Goal: Information Seeking & Learning: Check status

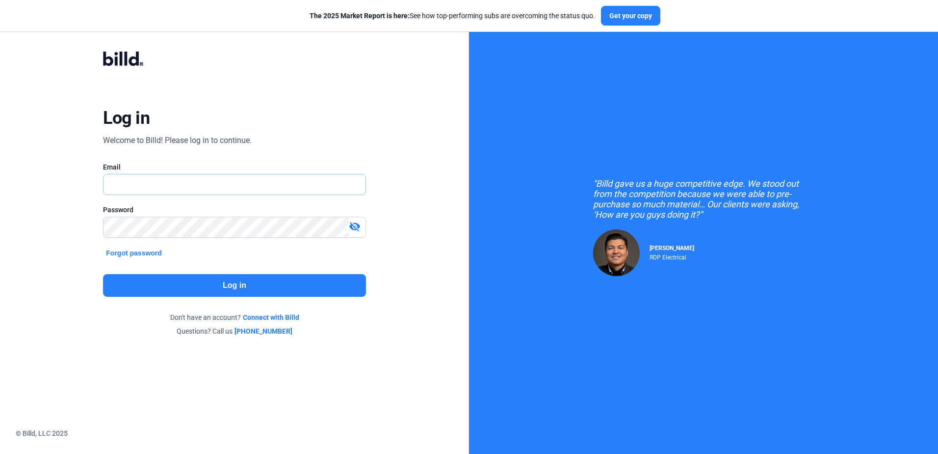
type input "[EMAIL_ADDRESS][DOMAIN_NAME]"
click at [253, 286] on button "Log in" at bounding box center [234, 285] width 263 height 23
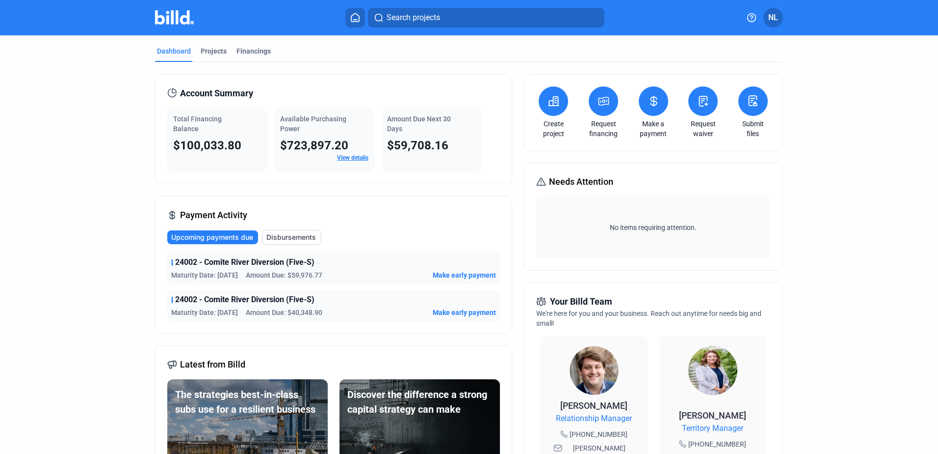
click at [888, 109] on div "Dashboard Projects Financings Account Summary Total Financing Balance $100,033.…" at bounding box center [469, 374] width 938 height 679
click at [429, 58] on div "Dashboard Projects Financings" at bounding box center [469, 54] width 628 height 16
click at [347, 53] on div "Dashboard Projects Financings" at bounding box center [469, 54] width 628 height 16
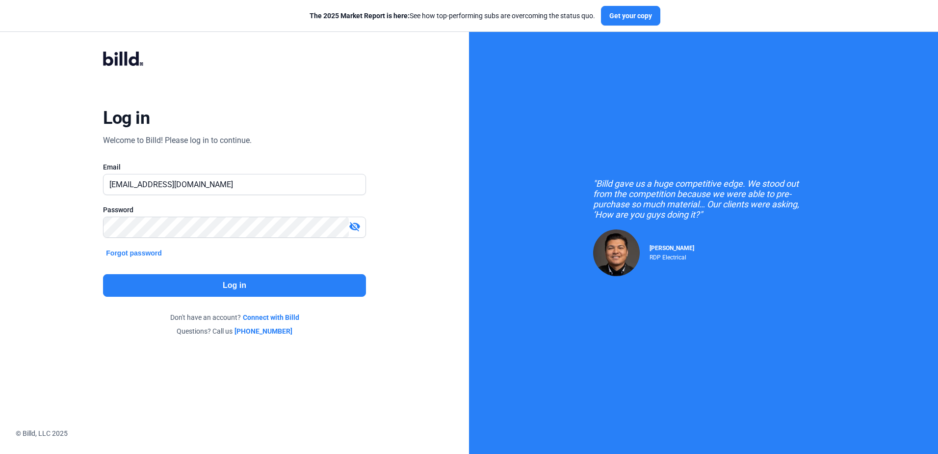
click at [195, 293] on button "Log in" at bounding box center [234, 285] width 263 height 23
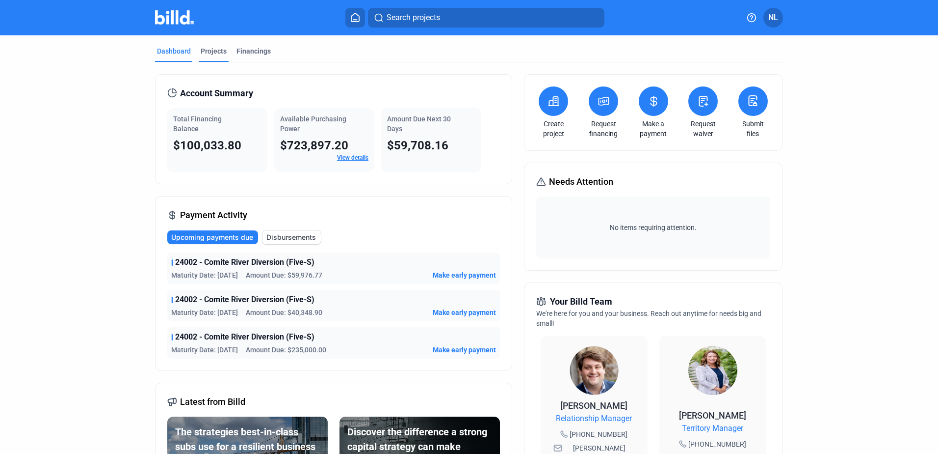
click at [218, 52] on div "Projects" at bounding box center [214, 51] width 26 height 10
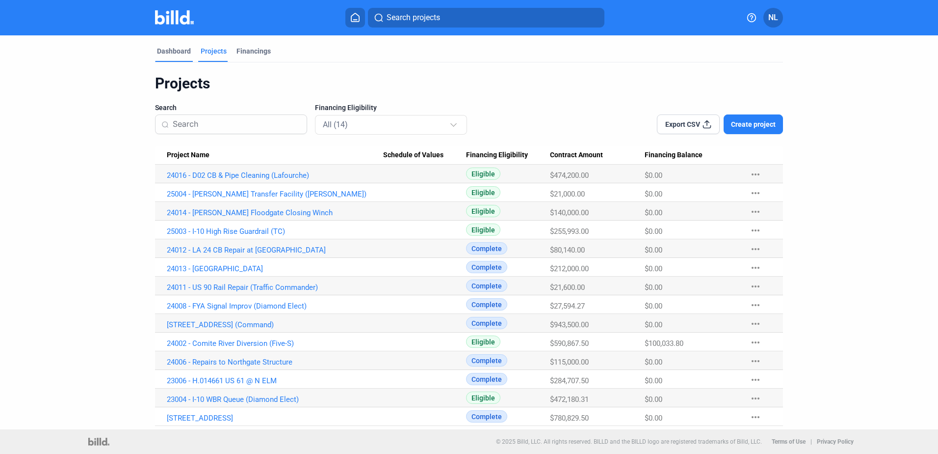
click at [170, 52] on div "Dashboard" at bounding box center [174, 51] width 34 height 10
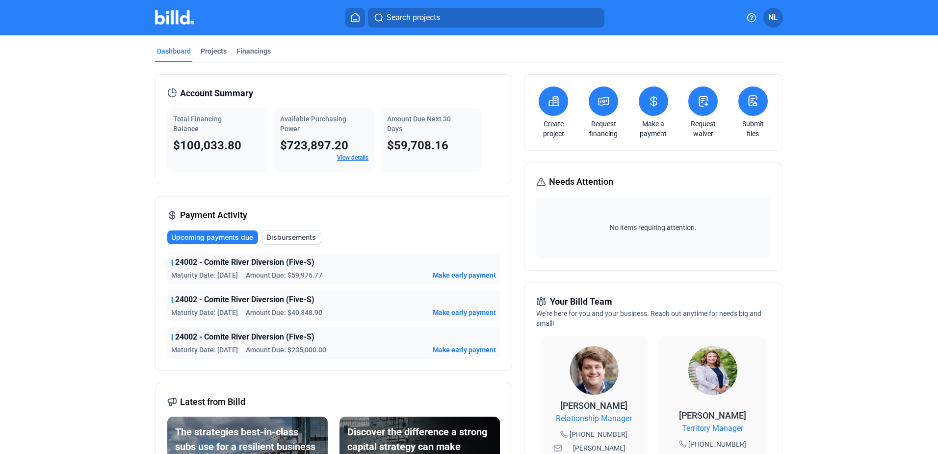
click at [310, 69] on div "Account Summary Total Financing Balance $100,033.80 Available Purchasing Power …" at bounding box center [469, 388] width 628 height 652
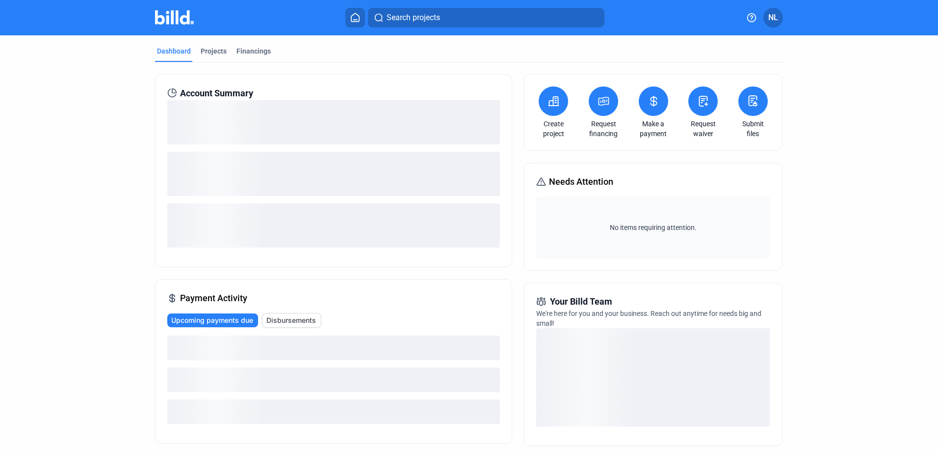
click at [97, 58] on dashboard "Dashboard Projects Financings Account Summary Payment Activity Upcoming payment…" at bounding box center [469, 344] width 845 height 618
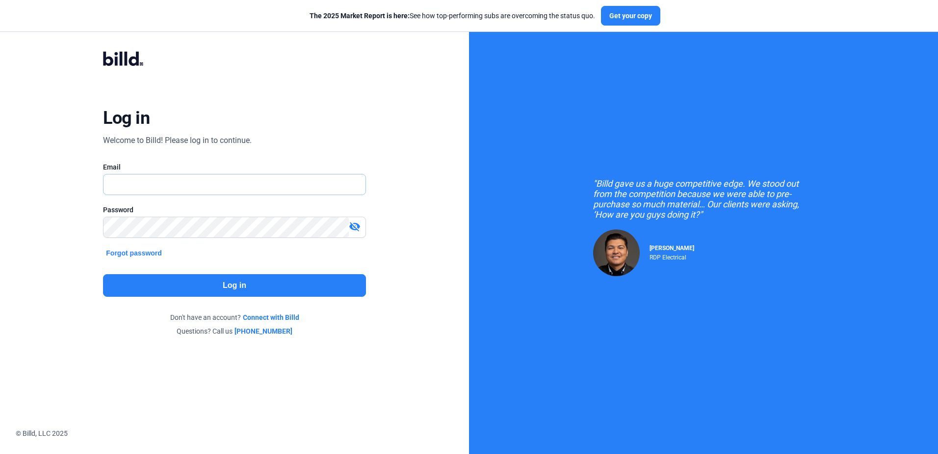
type input "[EMAIL_ADDRESS][DOMAIN_NAME]"
click at [239, 286] on button "Log in" at bounding box center [234, 285] width 263 height 23
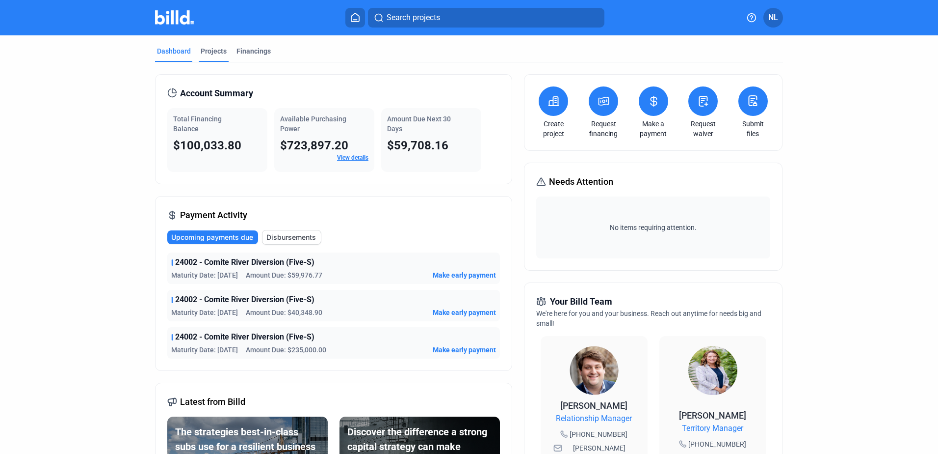
click at [199, 47] on div "Projects" at bounding box center [214, 54] width 30 height 16
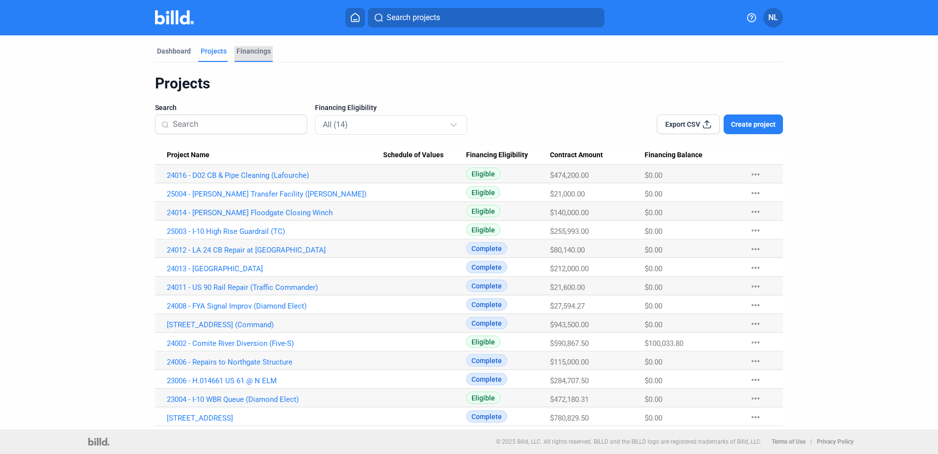
click at [260, 58] on div "Financings" at bounding box center [254, 54] width 38 height 16
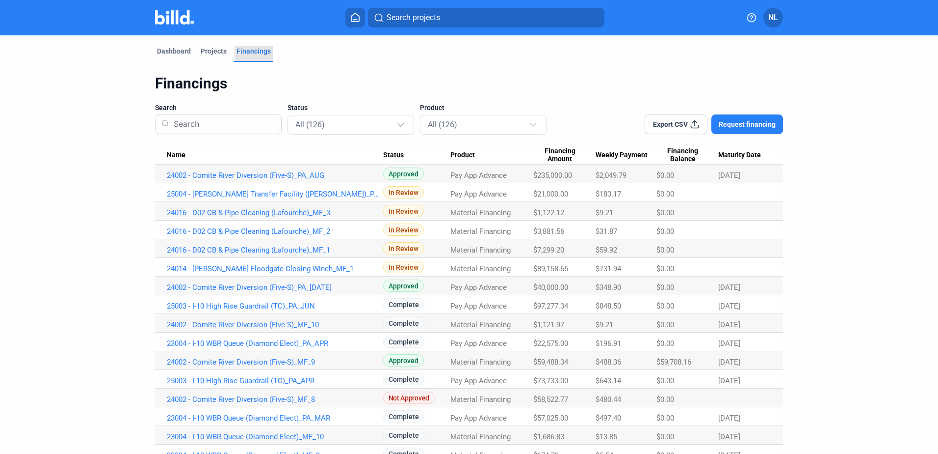
click at [258, 49] on div "Financings" at bounding box center [254, 51] width 34 height 10
click at [344, 122] on div "All (126)" at bounding box center [345, 124] width 101 height 13
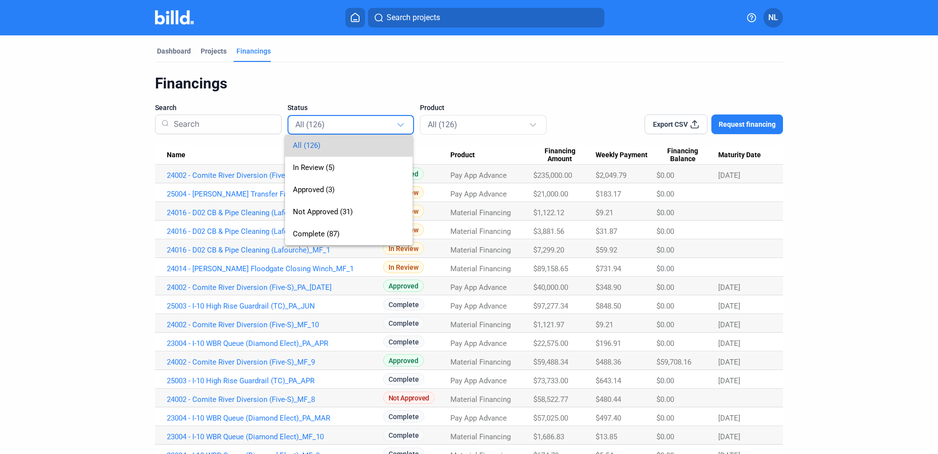
click at [314, 145] on span "All (126)" at bounding box center [306, 145] width 27 height 9
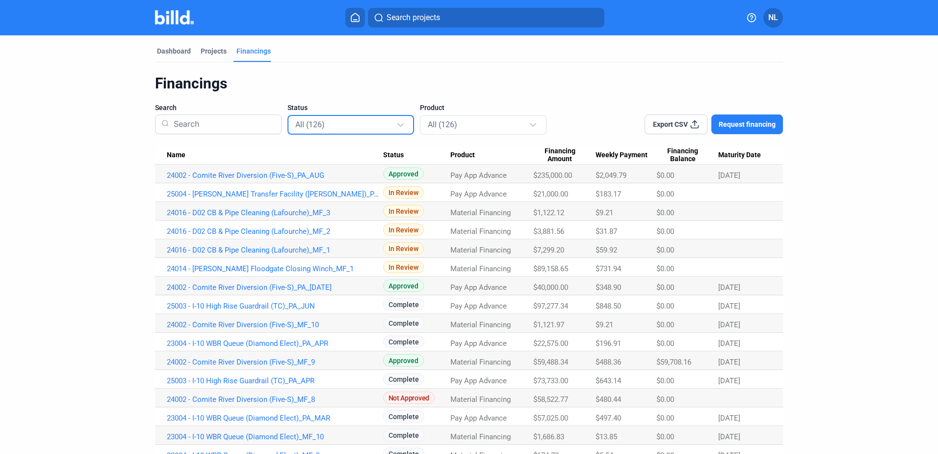
click at [307, 107] on div "Status All (126)" at bounding box center [351, 118] width 127 height 31
click at [313, 128] on mat-select-trigger "All (126)" at bounding box center [309, 124] width 29 height 9
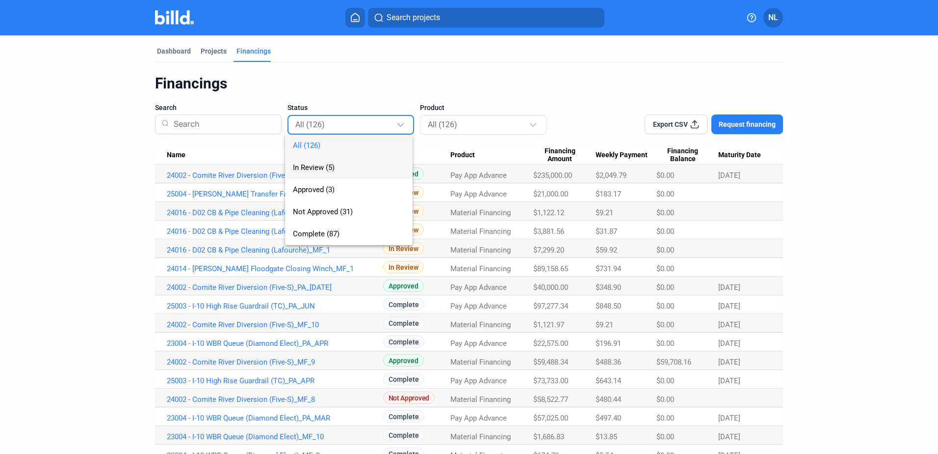
click at [323, 164] on span "In Review (5)" at bounding box center [314, 167] width 42 height 9
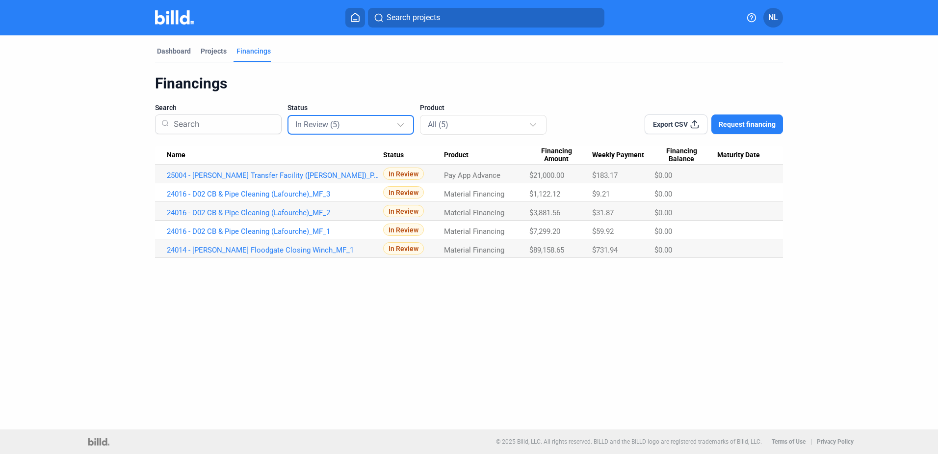
click at [351, 134] on div "In Review (5)" at bounding box center [351, 124] width 112 height 19
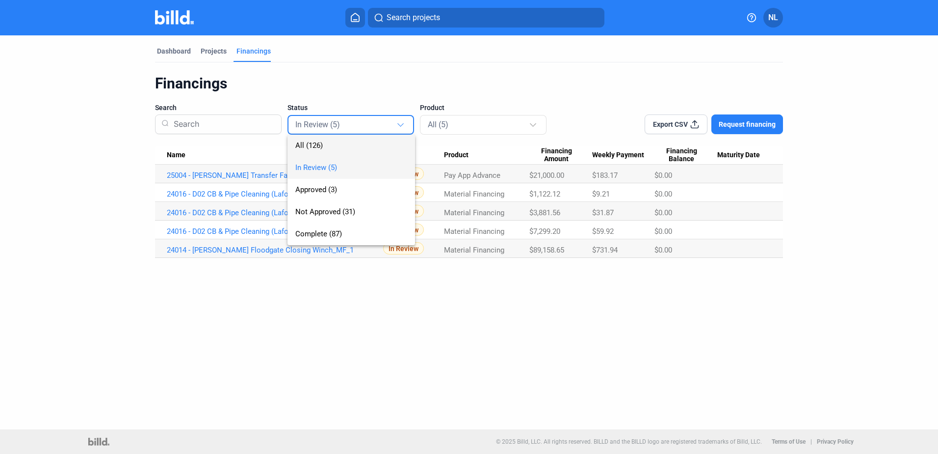
click at [325, 145] on span "All (126)" at bounding box center [351, 145] width 112 height 22
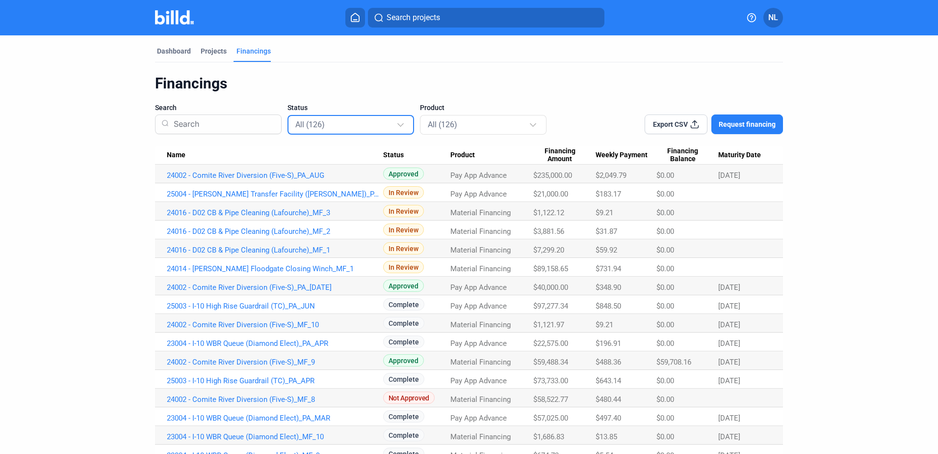
click at [329, 121] on div "All (126)" at bounding box center [345, 124] width 101 height 13
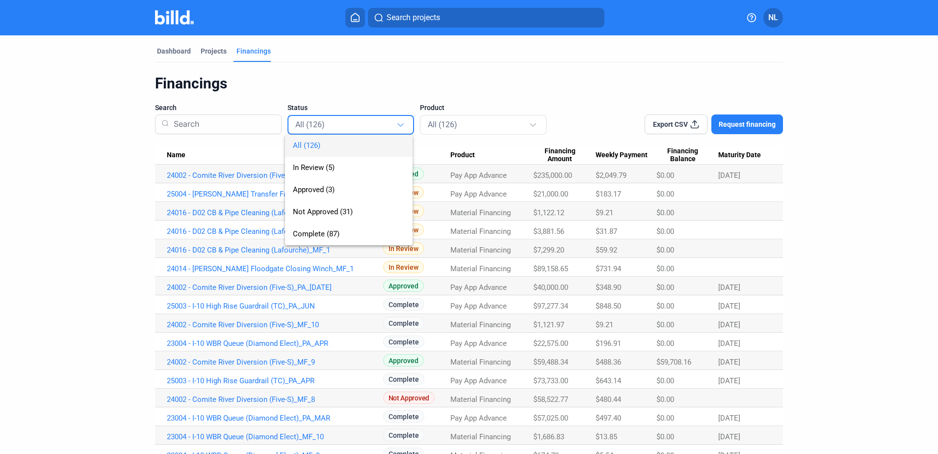
click at [80, 188] on div at bounding box center [469, 227] width 938 height 454
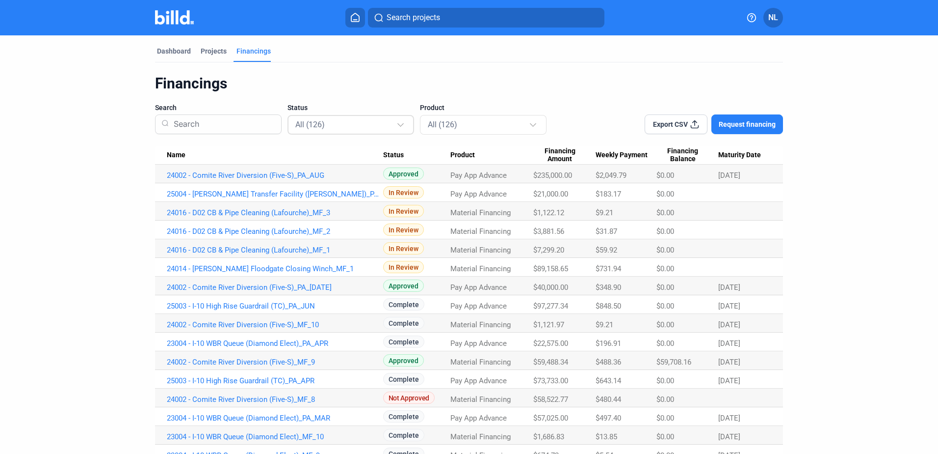
click at [337, 125] on div "All (126)" at bounding box center [345, 124] width 101 height 13
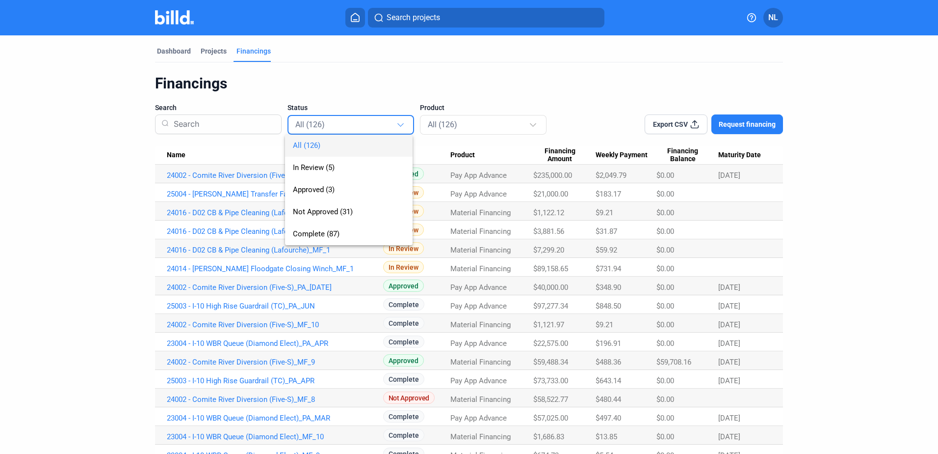
click at [184, 53] on div at bounding box center [469, 227] width 938 height 454
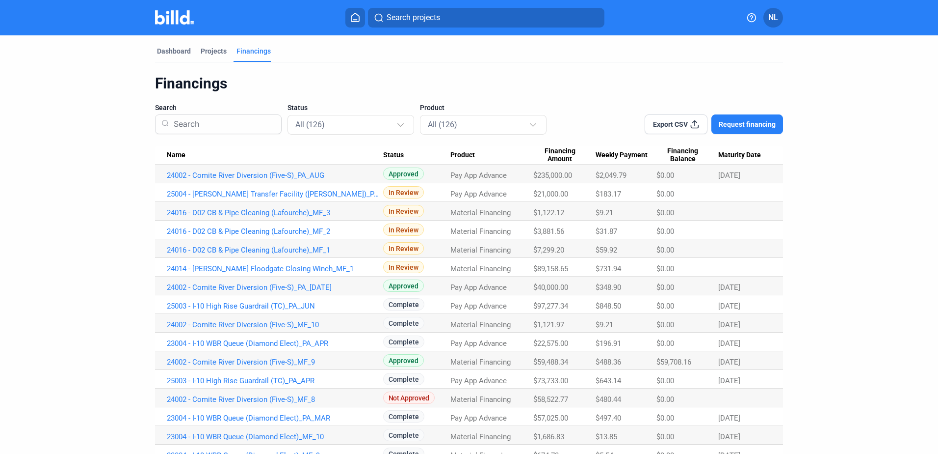
click at [184, 53] on div "Dashboard" at bounding box center [174, 51] width 34 height 10
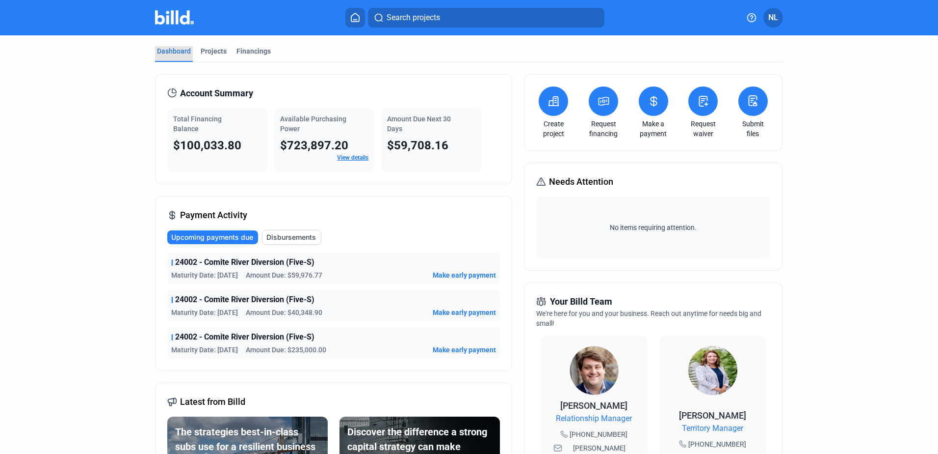
click at [161, 52] on div "Dashboard" at bounding box center [174, 51] width 34 height 10
click at [347, 156] on link "View details" at bounding box center [352, 157] width 31 height 7
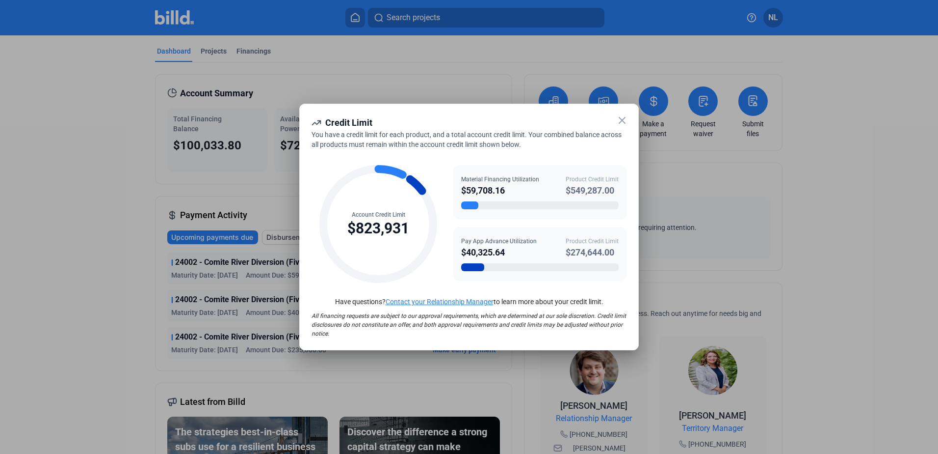
click at [619, 119] on icon at bounding box center [622, 120] width 12 height 12
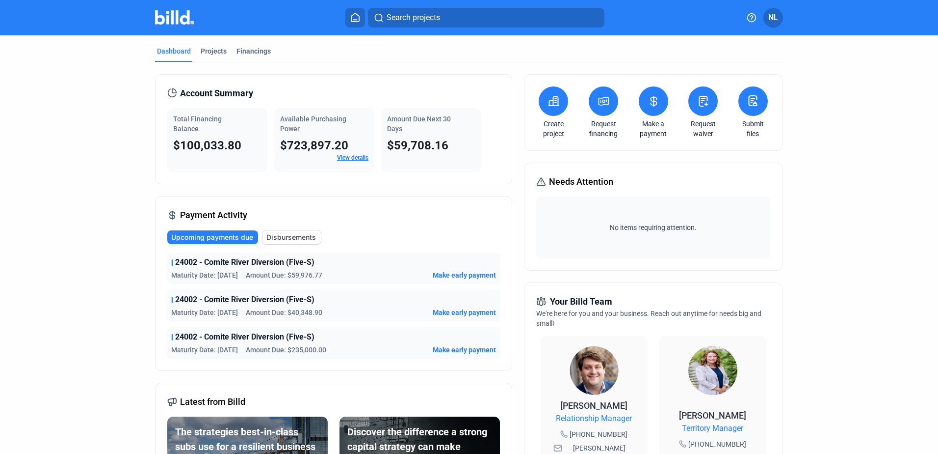
scroll to position [245, 0]
